Goal: Task Accomplishment & Management: Complete application form

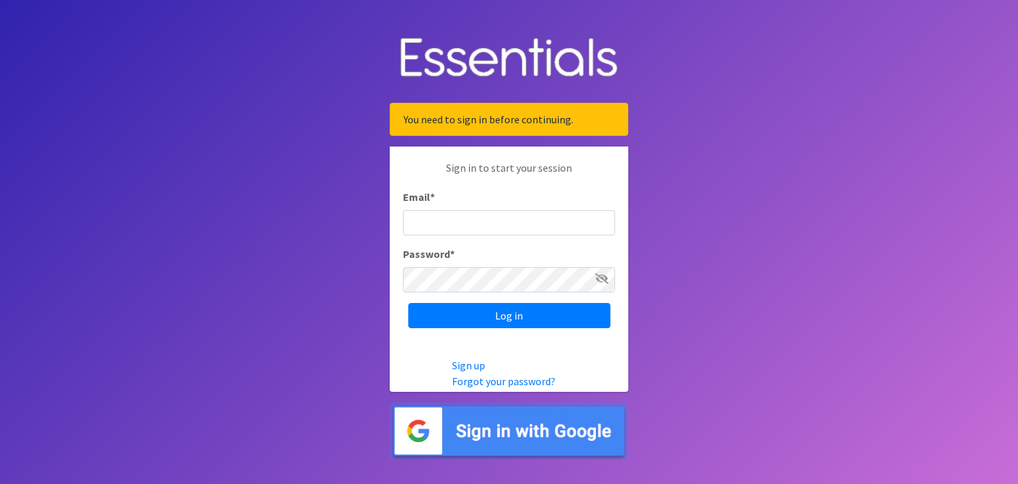
type input "[EMAIL_ADDRESS][DOMAIN_NAME]"
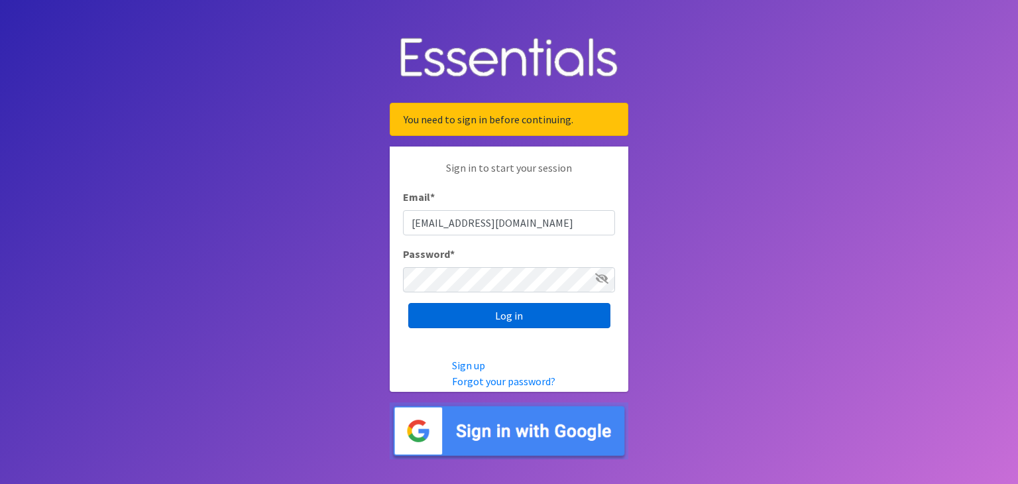
click at [496, 309] on input "Log in" at bounding box center [509, 315] width 202 height 25
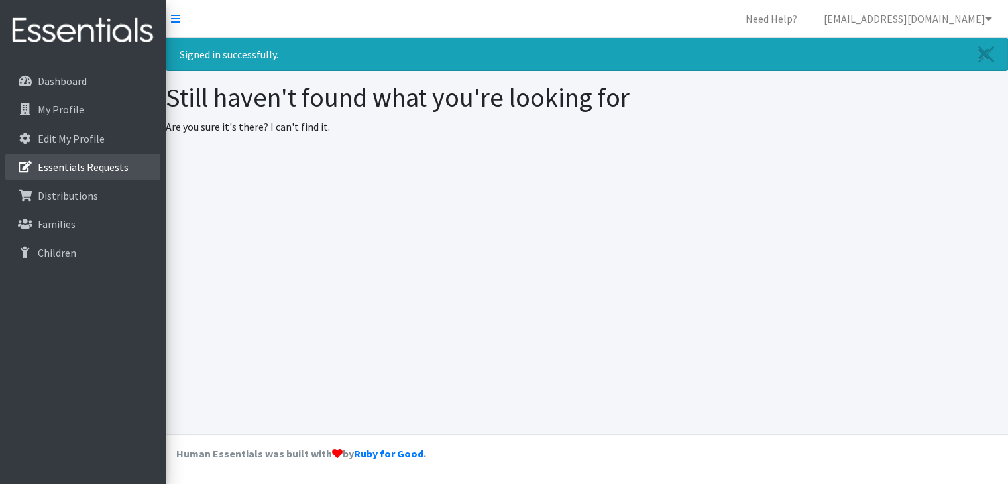
click at [46, 165] on p "Essentials Requests" at bounding box center [83, 166] width 91 height 13
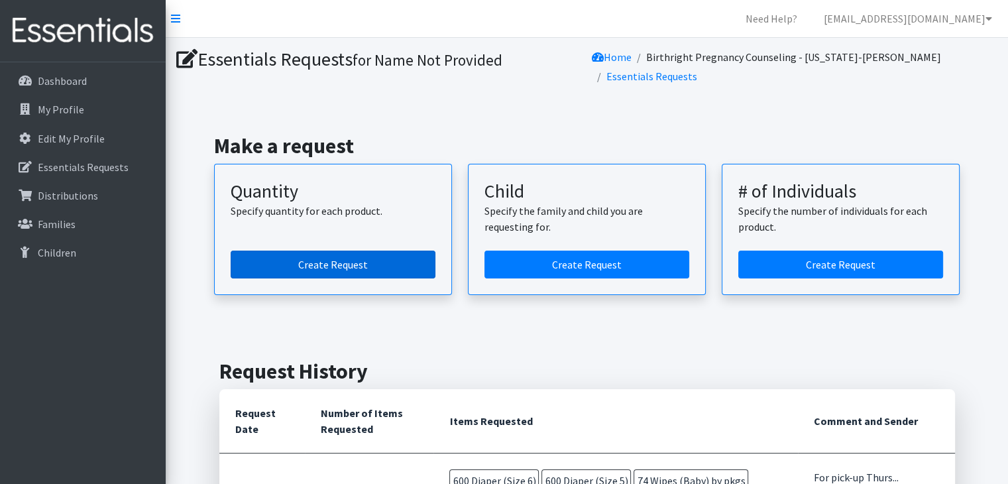
click at [334, 263] on link "Create Request" at bounding box center [333, 264] width 205 height 28
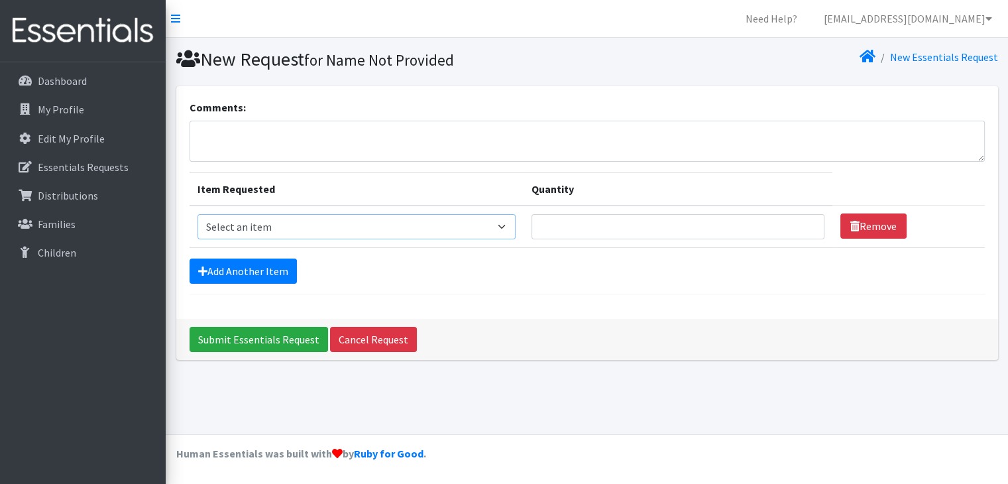
click at [515, 222] on select "Select an item Diaper (Size 2) Diaper (Size 3) Diaper (Size 4) Diaper (Size 5) …" at bounding box center [356, 226] width 318 height 25
select select "2937"
click at [197, 214] on select "Select an item Diaper (Size 2) Diaper (Size 3) Diaper (Size 4) Diaper (Size 5) …" at bounding box center [356, 226] width 318 height 25
click at [562, 215] on input "Quantity" at bounding box center [677, 226] width 293 height 25
type input "76"
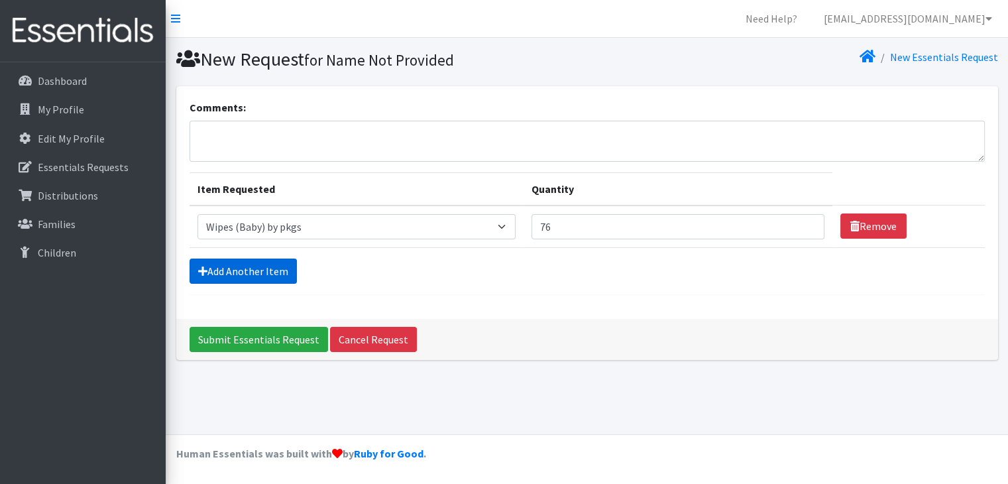
click at [250, 270] on link "Add Another Item" at bounding box center [242, 270] width 107 height 25
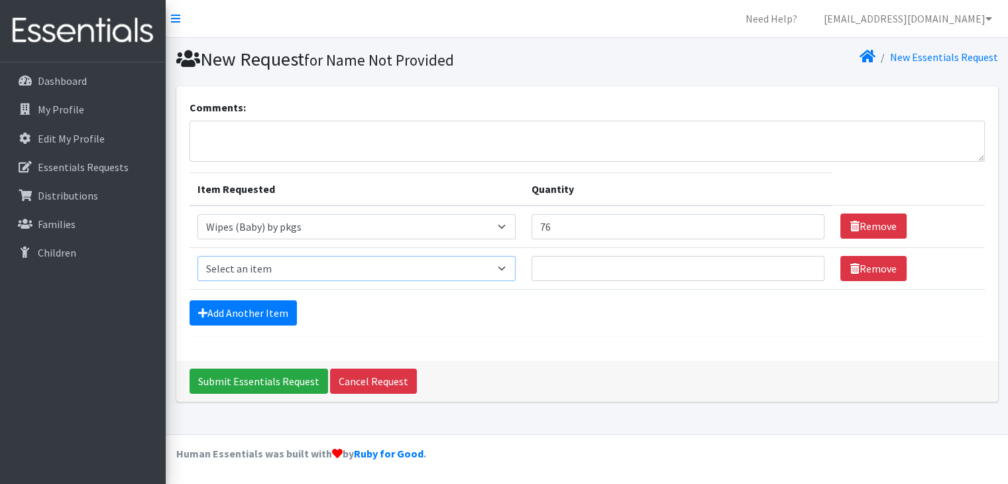
click at [503, 266] on select "Select an item Diaper (Size 2) Diaper (Size 3) Diaper (Size 4) Diaper (Size 5) …" at bounding box center [356, 268] width 318 height 25
select select "2950"
click at [197, 256] on select "Select an item Diaper (Size 2) Diaper (Size 3) Diaper (Size 4) Diaper (Size 5) …" at bounding box center [356, 268] width 318 height 25
click at [583, 264] on input "Quantity" at bounding box center [677, 268] width 293 height 25
type input "500"
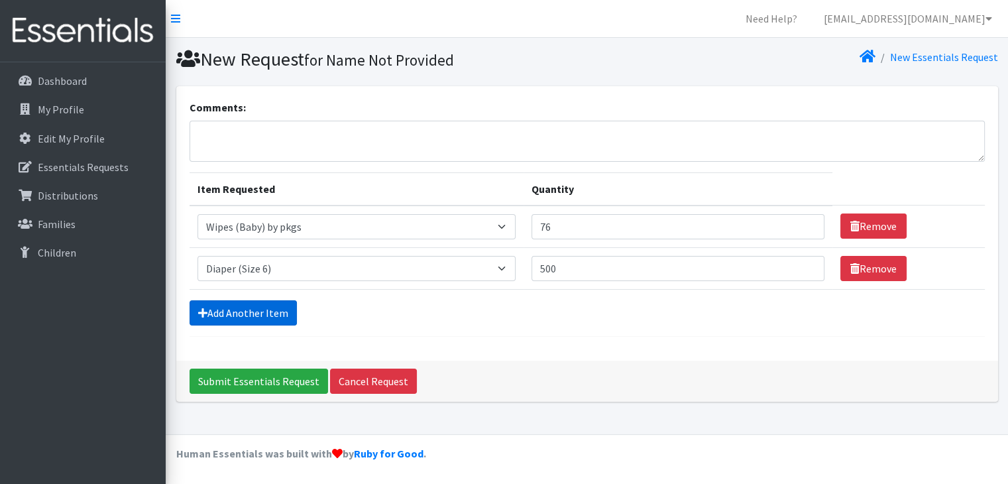
click at [211, 305] on link "Add Another Item" at bounding box center [242, 312] width 107 height 25
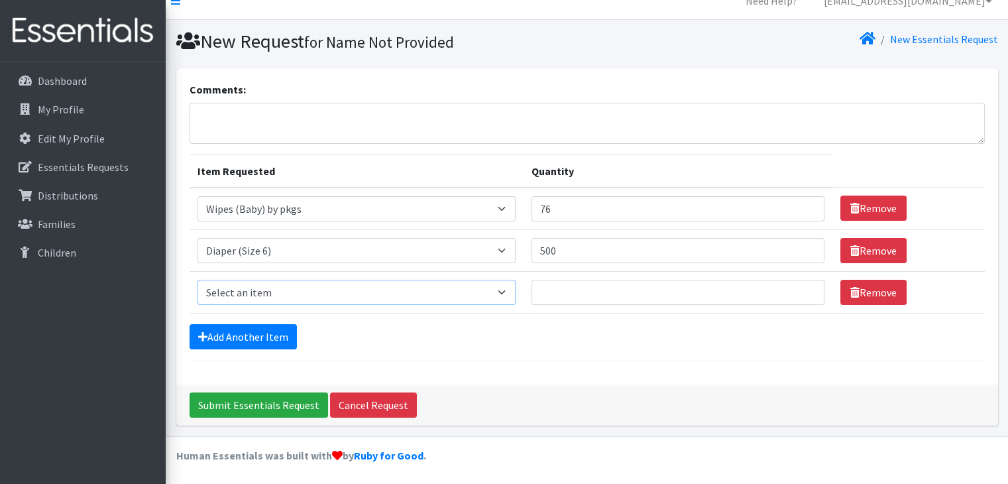
click at [510, 290] on select "Select an item Diaper (Size 2) Diaper (Size 3) Diaper (Size 4) Diaper (Size 5) …" at bounding box center [356, 292] width 318 height 25
click at [743, 78] on div "Comments: Item Requested Quantity Item Requested Select an item Diaper (Size 2)…" at bounding box center [586, 226] width 821 height 316
click at [507, 288] on select "Select an item Diaper (Size 2) Diaper (Size 3) Diaper (Size 4) Diaper (Size 5) …" at bounding box center [356, 292] width 318 height 25
select select "2961"
click at [197, 280] on select "Select an item Diaper (Size 2) Diaper (Size 3) Diaper (Size 4) Diaper (Size 5) …" at bounding box center [356, 292] width 318 height 25
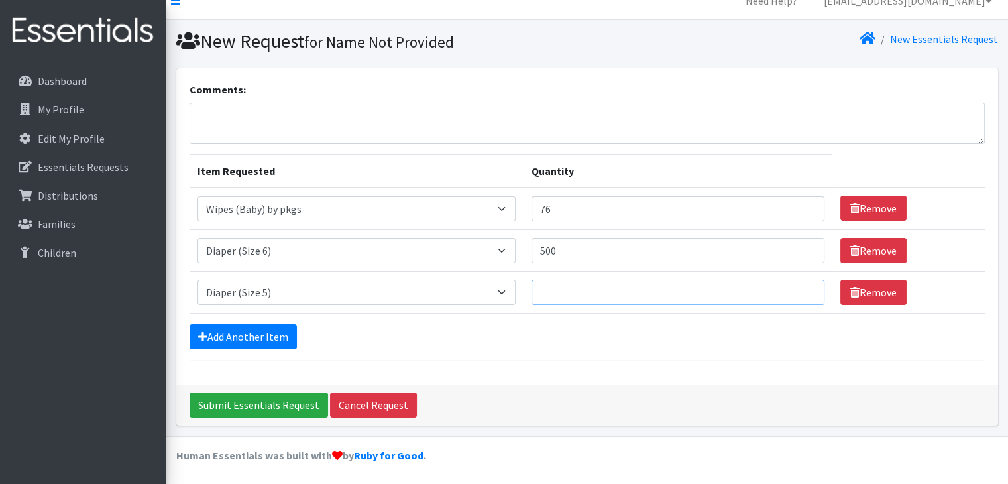
click at [558, 284] on input "Quantity" at bounding box center [677, 292] width 293 height 25
type input "250"
click at [227, 332] on link "Add Another Item" at bounding box center [242, 336] width 107 height 25
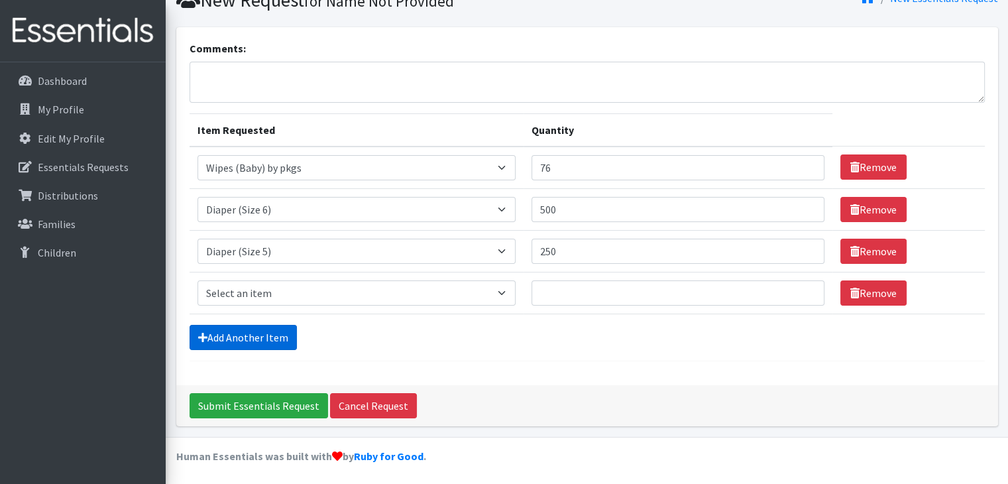
scroll to position [60, 0]
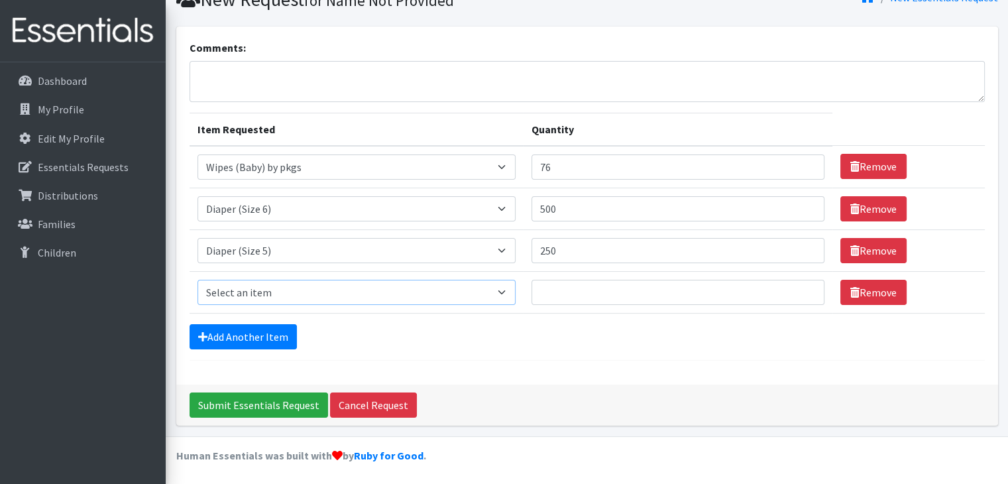
click at [513, 288] on select "Select an item Diaper (Size 2) Diaper (Size 3) Diaper (Size 4) Diaper (Size 5) …" at bounding box center [356, 292] width 318 height 25
select select "2930"
click at [197, 280] on select "Select an item Diaper (Size 2) Diaper (Size 3) Diaper (Size 4) Diaper (Size 5) …" at bounding box center [356, 292] width 318 height 25
click at [538, 288] on input "Quantity" at bounding box center [677, 292] width 293 height 25
type input "500"
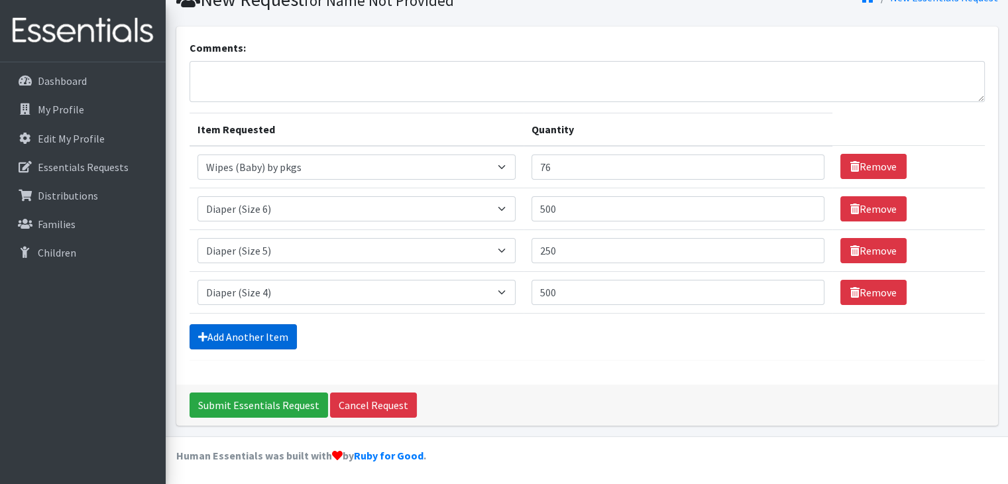
click at [250, 327] on link "Add Another Item" at bounding box center [242, 336] width 107 height 25
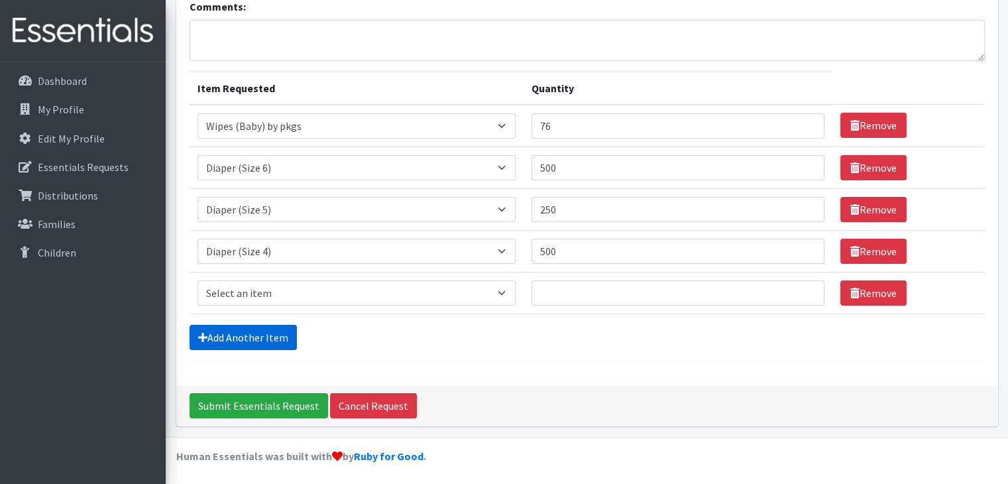
scroll to position [101, 0]
click at [509, 295] on select "Select an item Diaper (Size 2) Diaper (Size 3) Diaper (Size 4) Diaper (Size 5) …" at bounding box center [356, 292] width 318 height 25
select select "2958"
click at [197, 280] on select "Select an item Diaper (Size 2) Diaper (Size 3) Diaper (Size 4) Diaper (Size 5) …" at bounding box center [356, 292] width 318 height 25
click at [570, 290] on input "Quantity" at bounding box center [677, 292] width 293 height 25
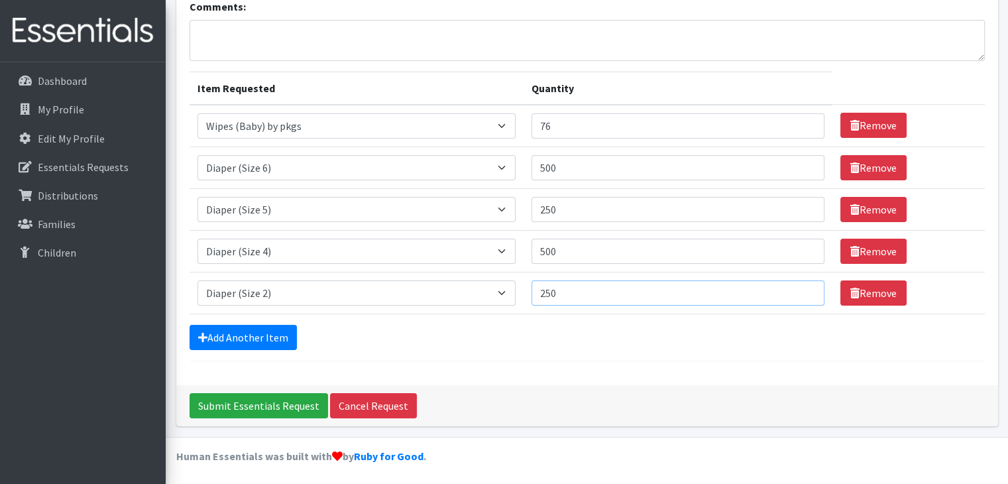
type input "250"
click at [661, 362] on div "Comments: Item Requested Quantity Item Requested Select an item Diaper (Size 2)…" at bounding box center [586, 184] width 821 height 399
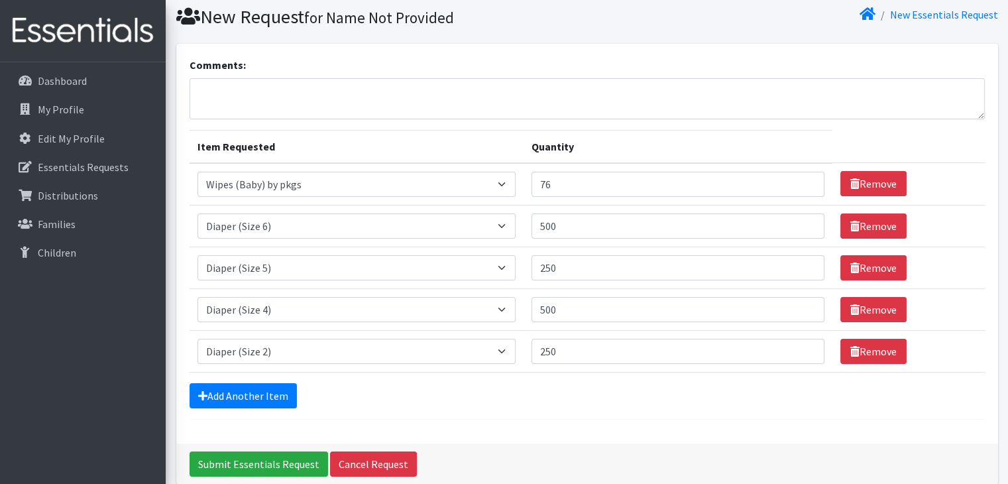
scroll to position [0, 0]
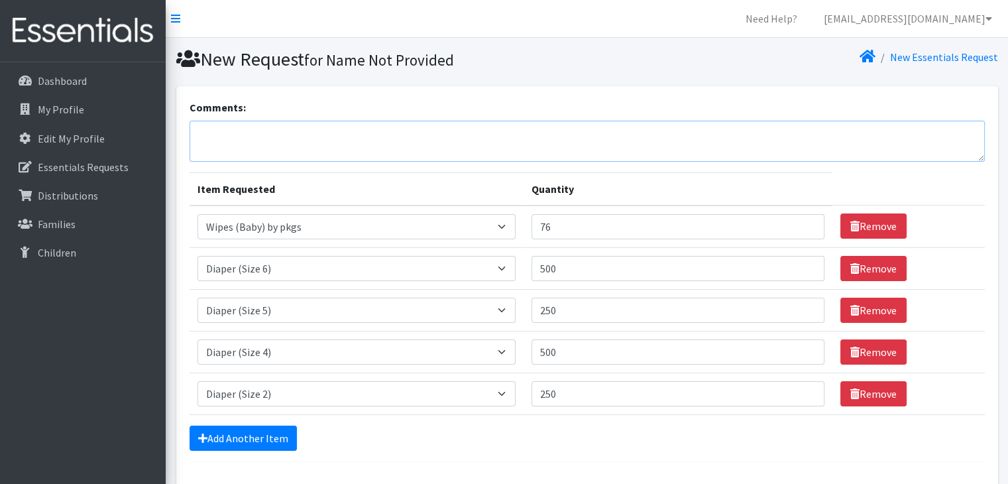
click at [210, 136] on textarea "Comments:" at bounding box center [586, 141] width 795 height 41
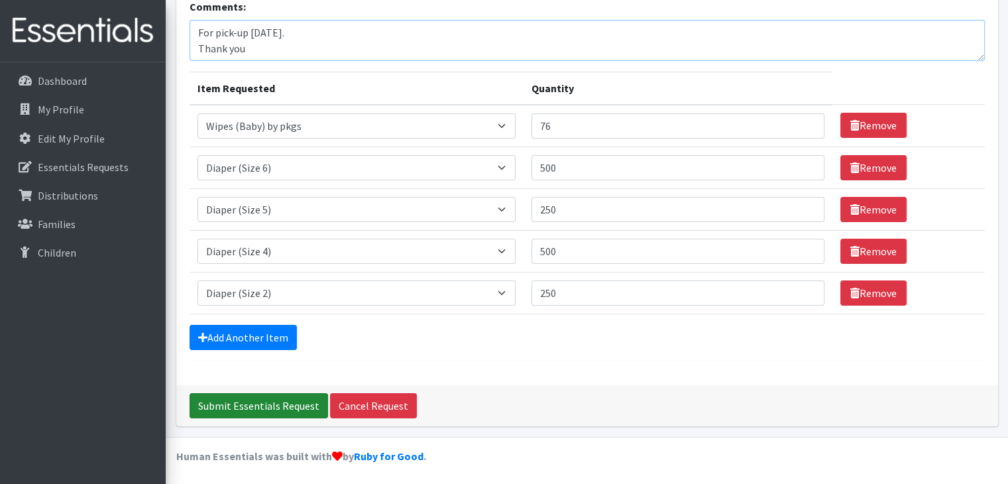
type textarea "For pick-up [DATE]. Thank you"
click at [239, 406] on input "Submit Essentials Request" at bounding box center [258, 405] width 138 height 25
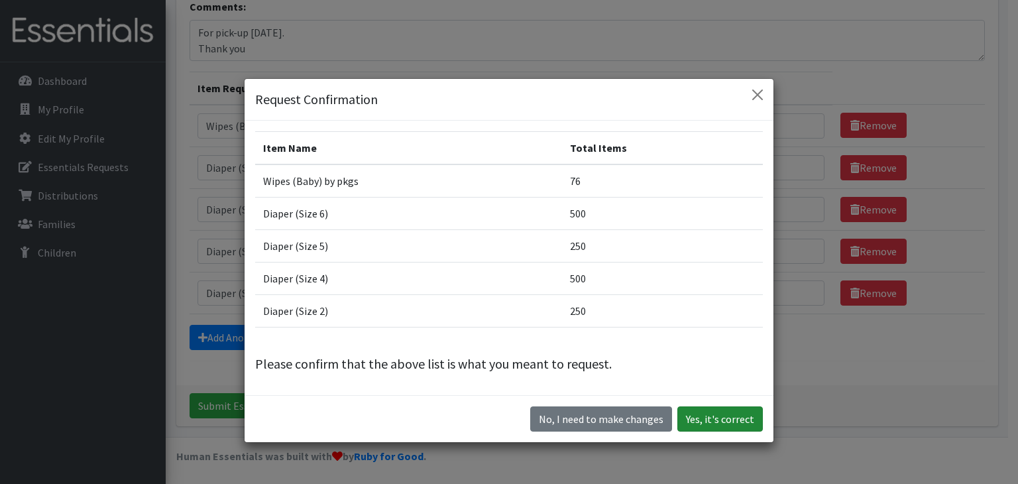
click at [688, 422] on button "Yes, it's correct" at bounding box center [719, 418] width 85 height 25
